Goal: Information Seeking & Learning: Learn about a topic

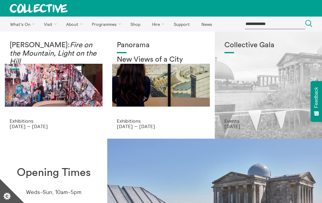
click at [242, 120] on p "Events" at bounding box center [268, 120] width 88 height 5
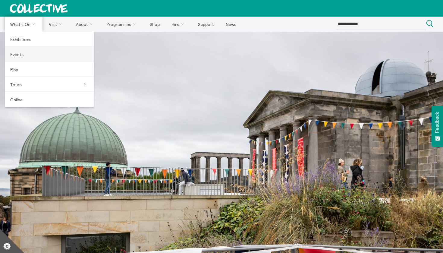
click at [30, 56] on link "Events" at bounding box center [49, 54] width 89 height 15
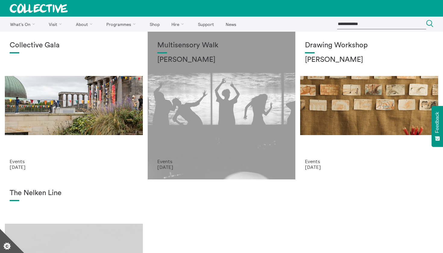
click at [192, 48] on h1 "Multisensory Walk" at bounding box center [221, 45] width 128 height 8
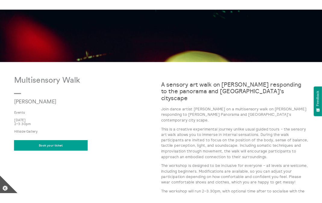
scroll to position [255, 0]
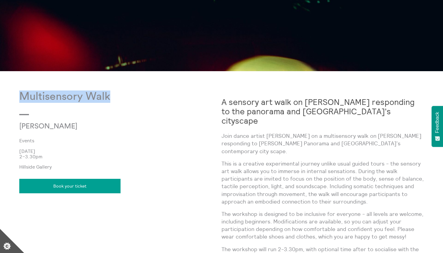
drag, startPoint x: 21, startPoint y: 97, endPoint x: 124, endPoint y: 95, distance: 103.0
click at [124, 95] on p "Multisensory Walk" at bounding box center [120, 96] width 202 height 12
copy p "Multisensory Walk"
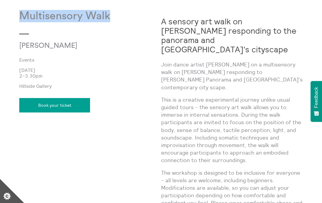
drag, startPoint x: 42, startPoint y: 75, endPoint x: 19, endPoint y: 69, distance: 24.0
click at [19, 69] on body "**********" at bounding box center [161, 90] width 322 height 690
copy div "17 Sept 2025 2–3.30pm"
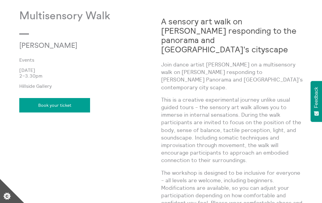
click at [55, 47] on p "Alena Ageeva" at bounding box center [66, 46] width 95 height 8
click at [64, 46] on p "Alena Ageeva" at bounding box center [66, 46] width 95 height 8
click at [61, 47] on p "Alena Ageeva" at bounding box center [66, 46] width 95 height 8
click at [65, 47] on p "Alena Ageeva" at bounding box center [66, 46] width 95 height 8
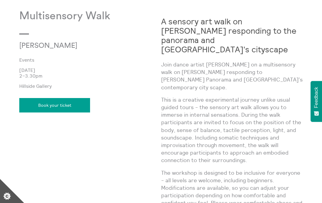
click at [63, 47] on p "Alena Ageeva" at bounding box center [66, 46] width 95 height 8
drag, startPoint x: 63, startPoint y: 47, endPoint x: 15, endPoint y: 45, distance: 47.9
click at [15, 45] on body "**********" at bounding box center [161, 90] width 322 height 690
copy div "Alena Ageeva"
